Goal: Task Accomplishment & Management: Use online tool/utility

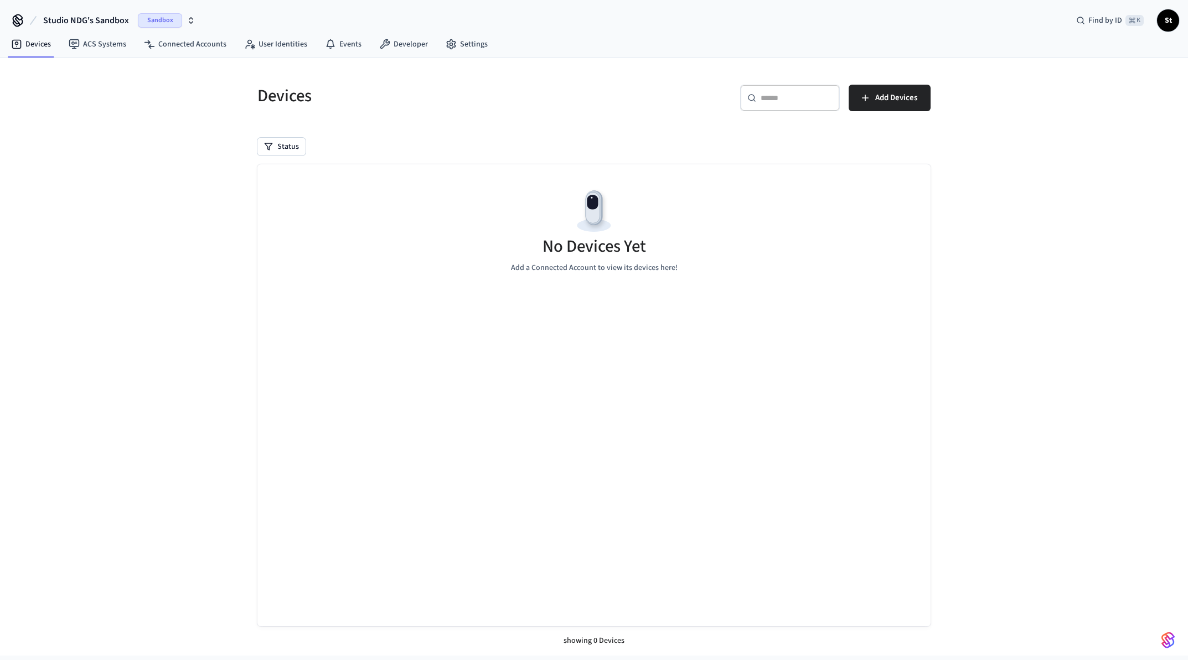
click at [191, 19] on icon "button" at bounding box center [191, 20] width 9 height 9
click at [183, 90] on span "Production" at bounding box center [168, 92] width 44 height 14
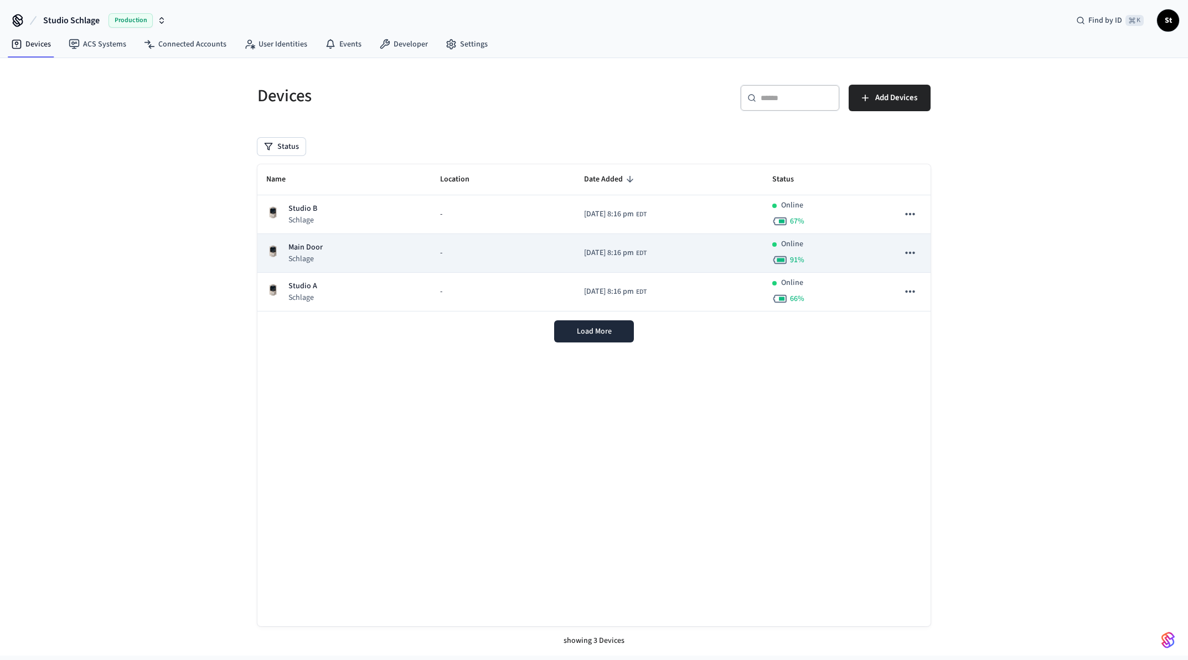
click at [307, 251] on p "Main Door" at bounding box center [305, 248] width 34 height 12
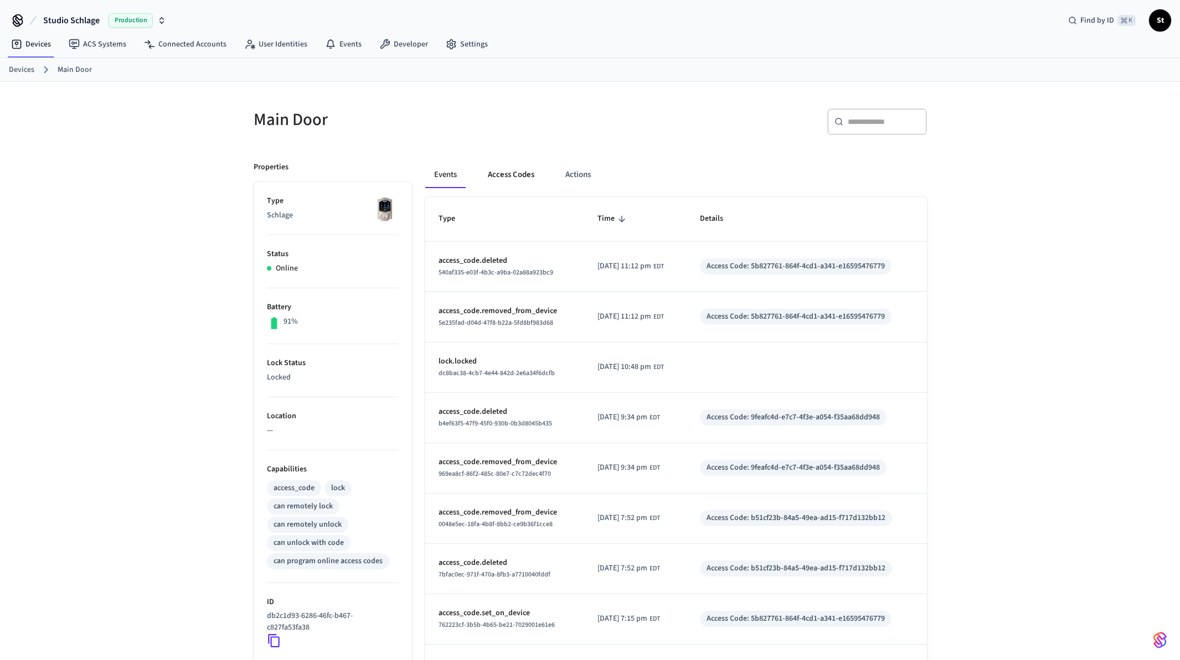
click at [525, 173] on button "Access Codes" at bounding box center [511, 175] width 64 height 27
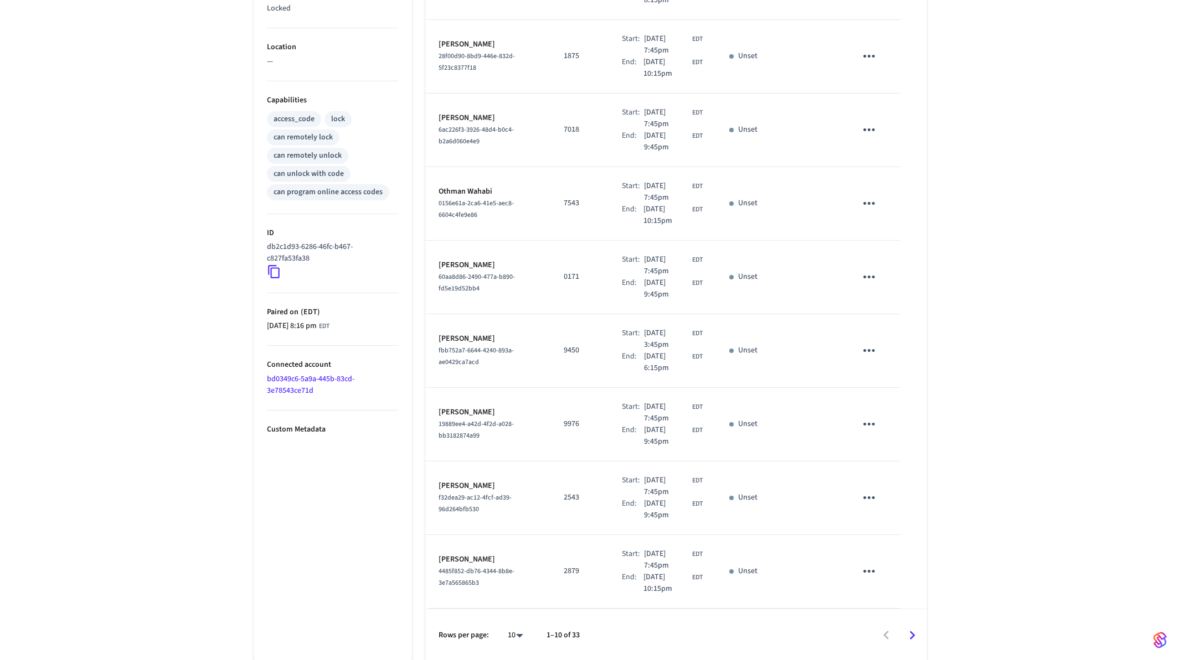
scroll to position [371, 0]
click at [913, 634] on icon "Go to next page" at bounding box center [912, 633] width 6 height 9
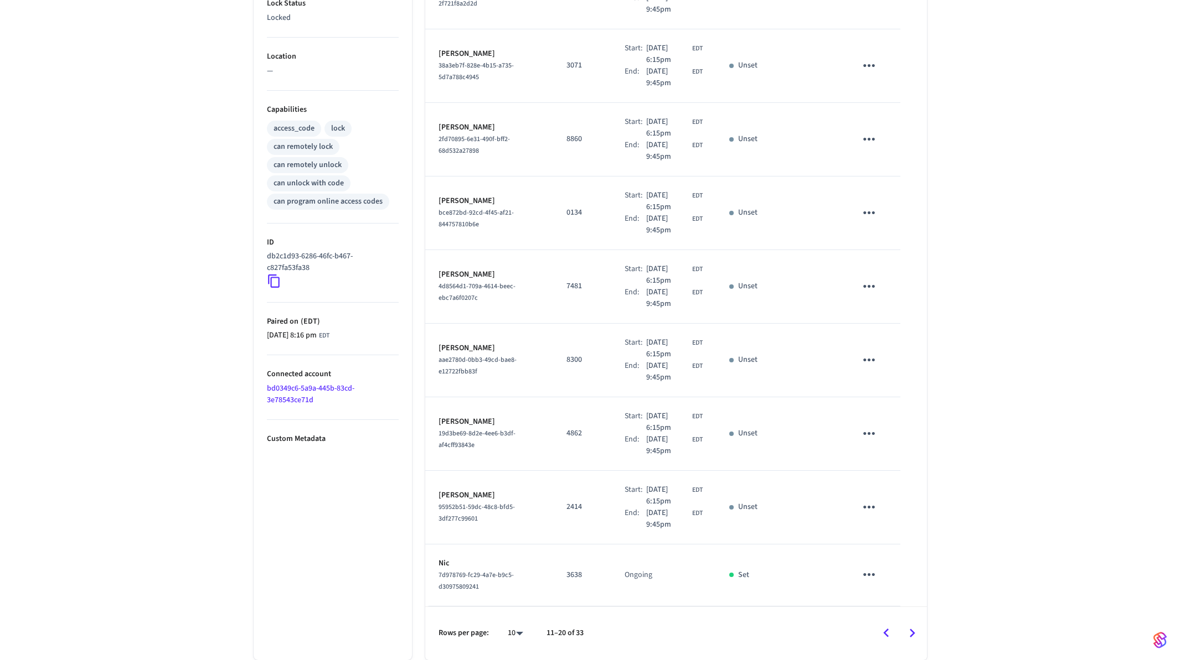
scroll to position [0, 0]
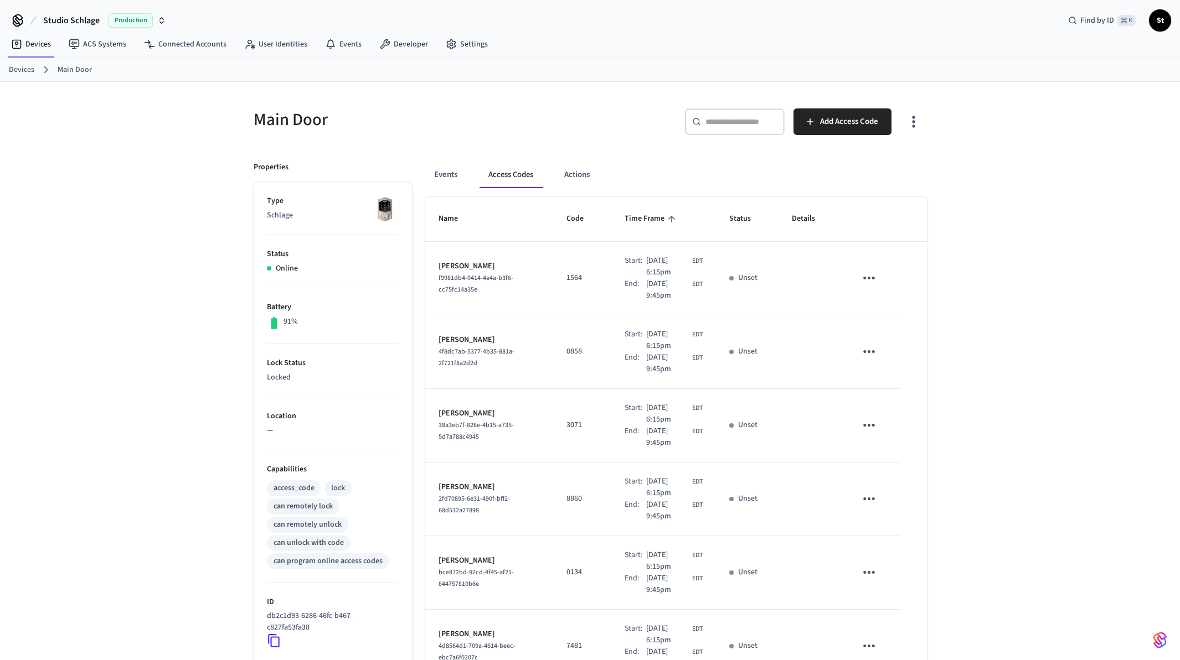
click at [735, 123] on input "text" at bounding box center [741, 121] width 72 height 11
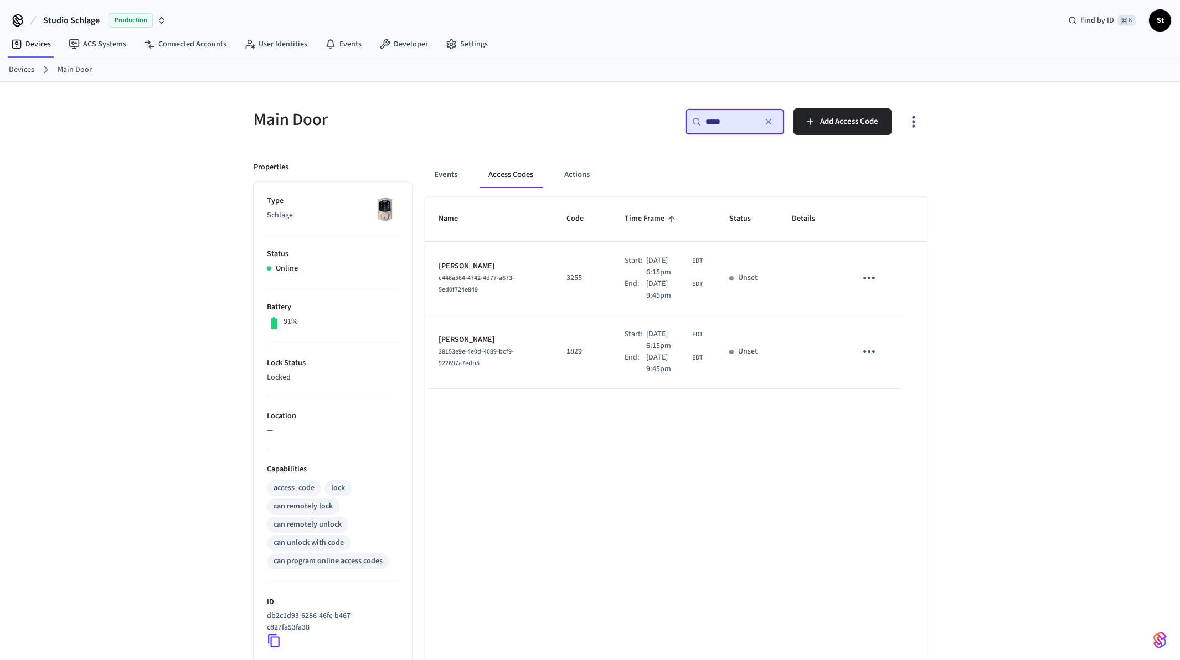
type input "*****"
click at [566, 278] on p "3255" at bounding box center [582, 278] width 32 height 12
copy p "3255"
